Goal: Task Accomplishment & Management: Use online tool/utility

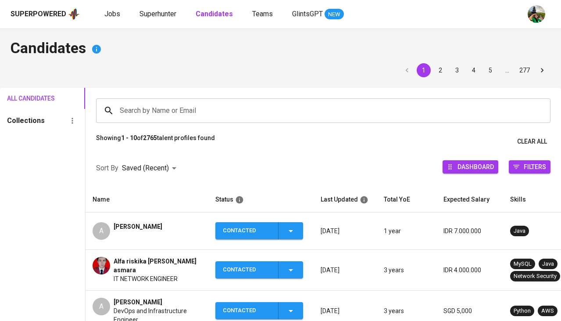
click at [116, 18] on link "Jobs" at bounding box center [113, 14] width 18 height 11
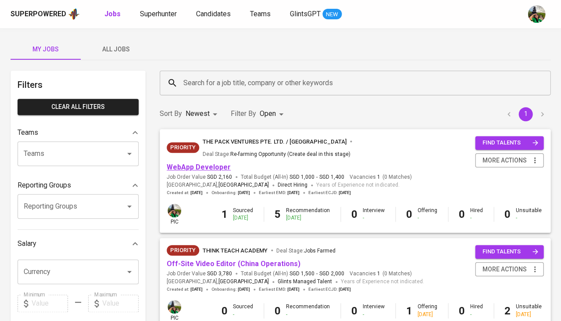
click at [198, 163] on link "WebApp Developer" at bounding box center [199, 167] width 64 height 8
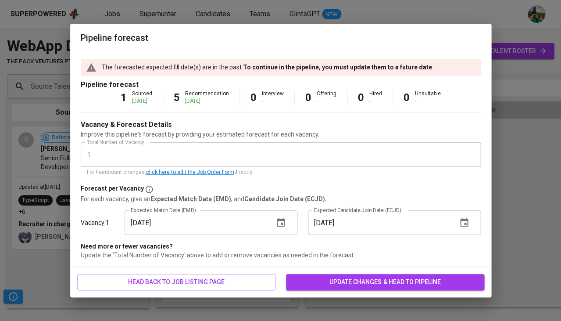
click at [362, 276] on span "update changes & head to pipeline" at bounding box center [385, 281] width 184 height 11
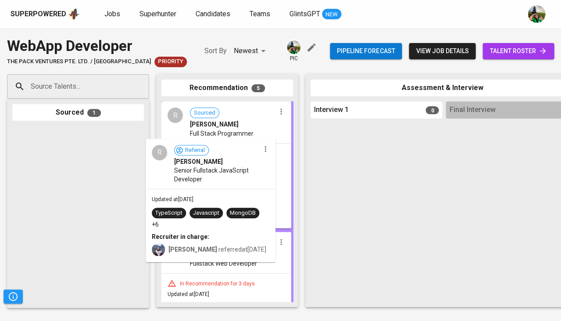
drag, startPoint x: 73, startPoint y: 179, endPoint x: 210, endPoint y: 193, distance: 137.6
